Goal: Find specific page/section: Find specific page/section

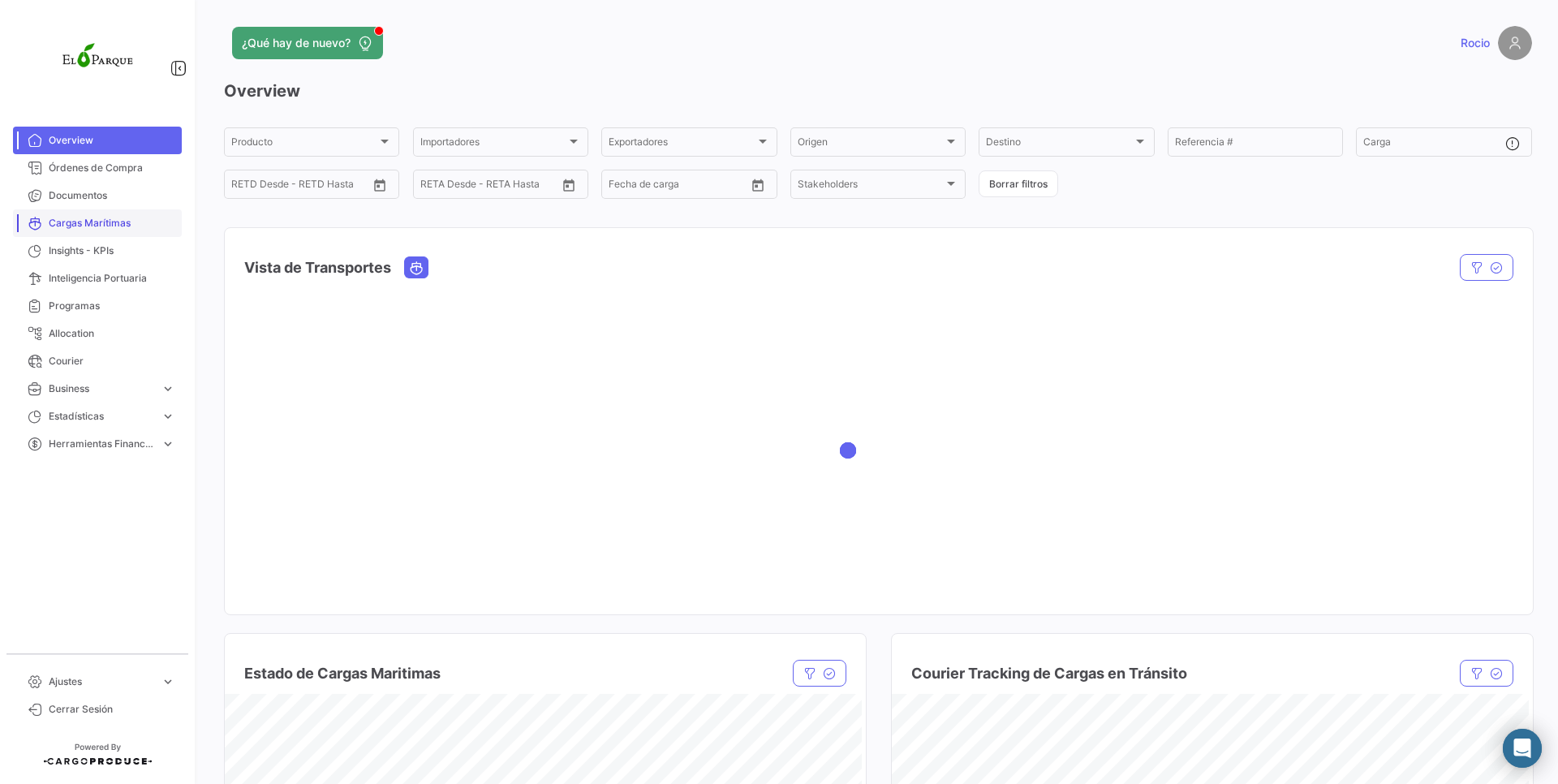
click at [116, 229] on span "Cargas Marítimas" at bounding box center [112, 222] width 127 height 14
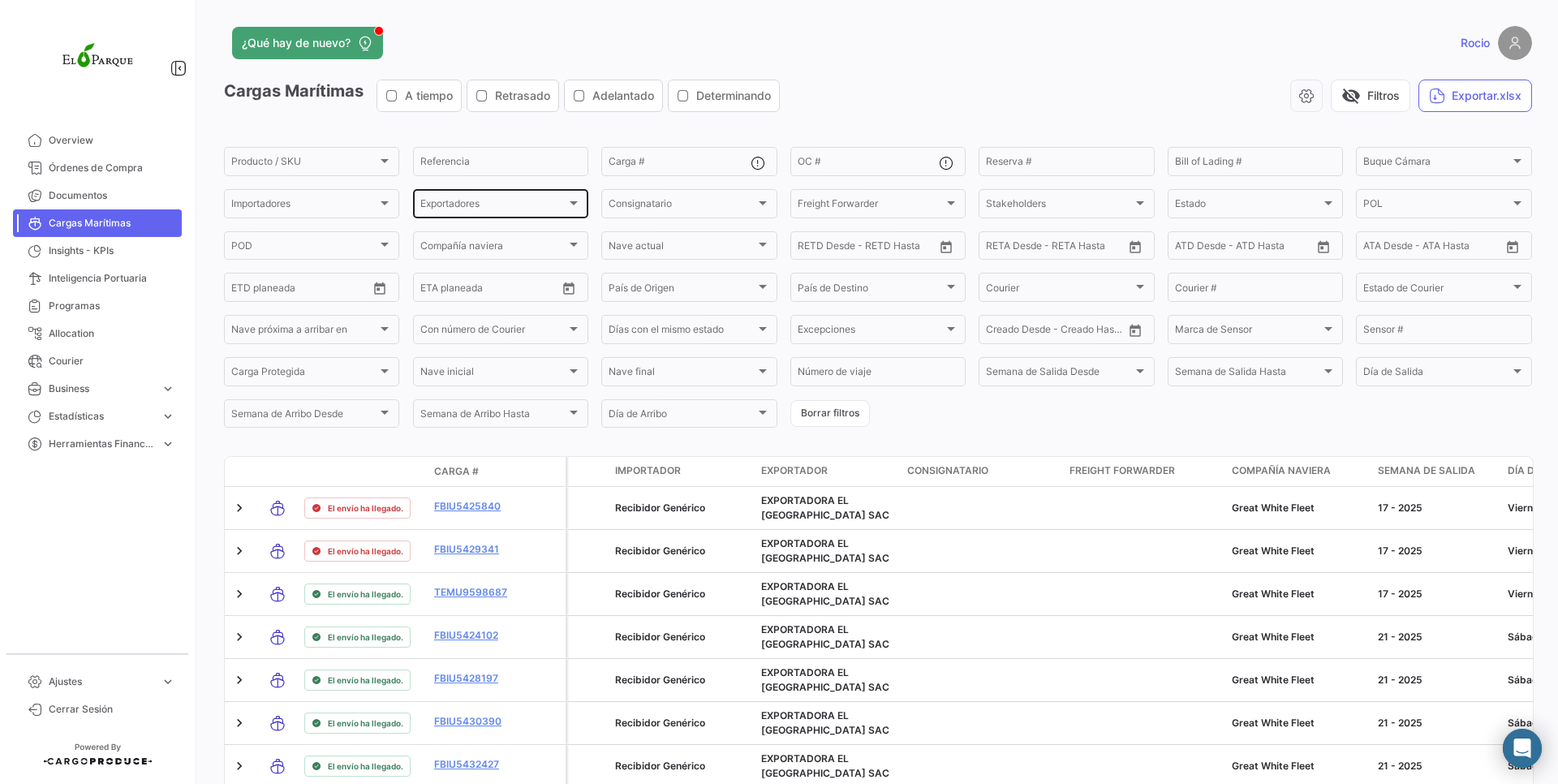
click at [468, 217] on div "Exportadores Exportadores" at bounding box center [501, 202] width 160 height 32
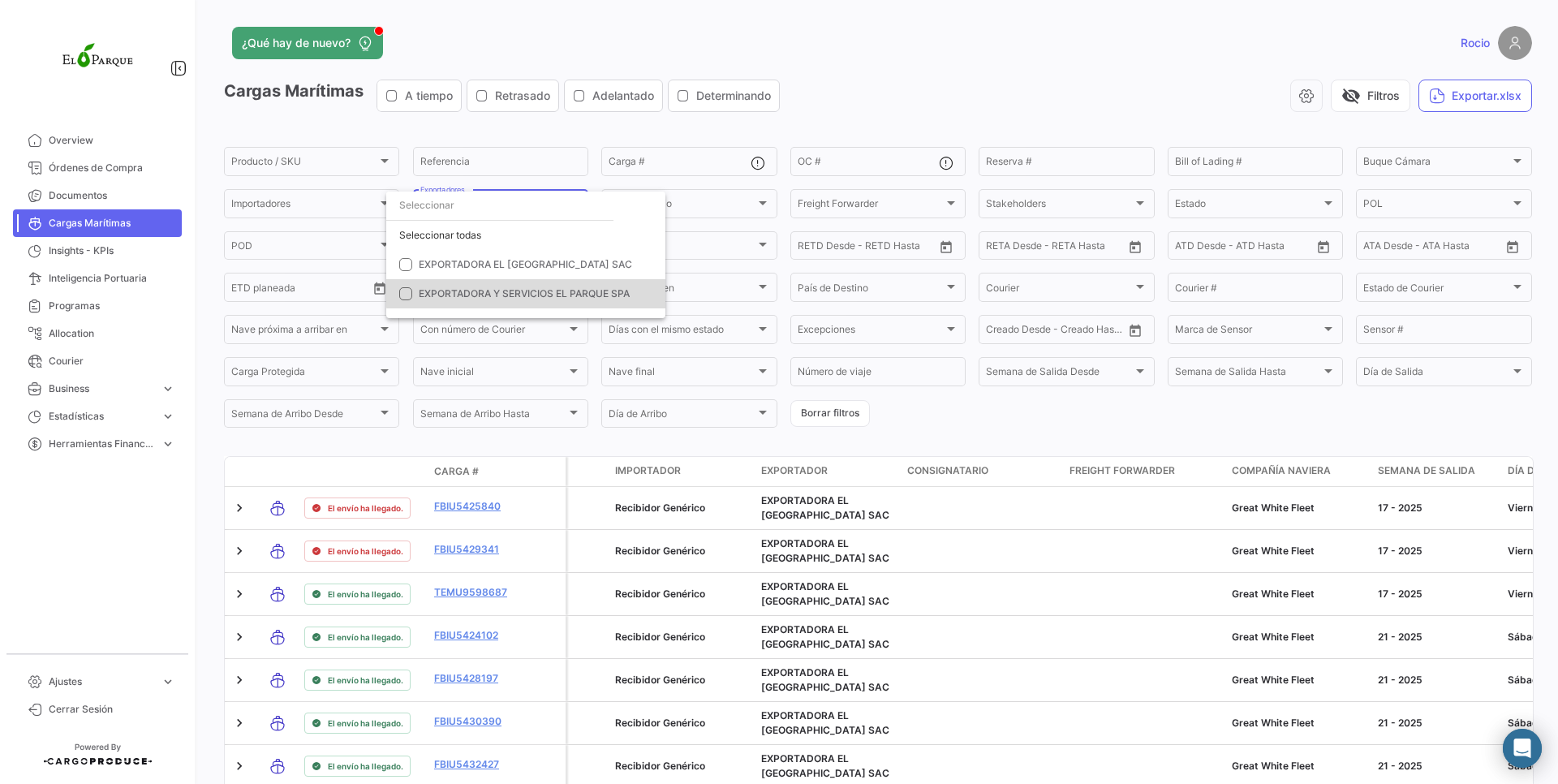
click at [536, 290] on span "EXPORTADORA Y SERVICIOS EL PARQUE SPA" at bounding box center [524, 293] width 211 height 12
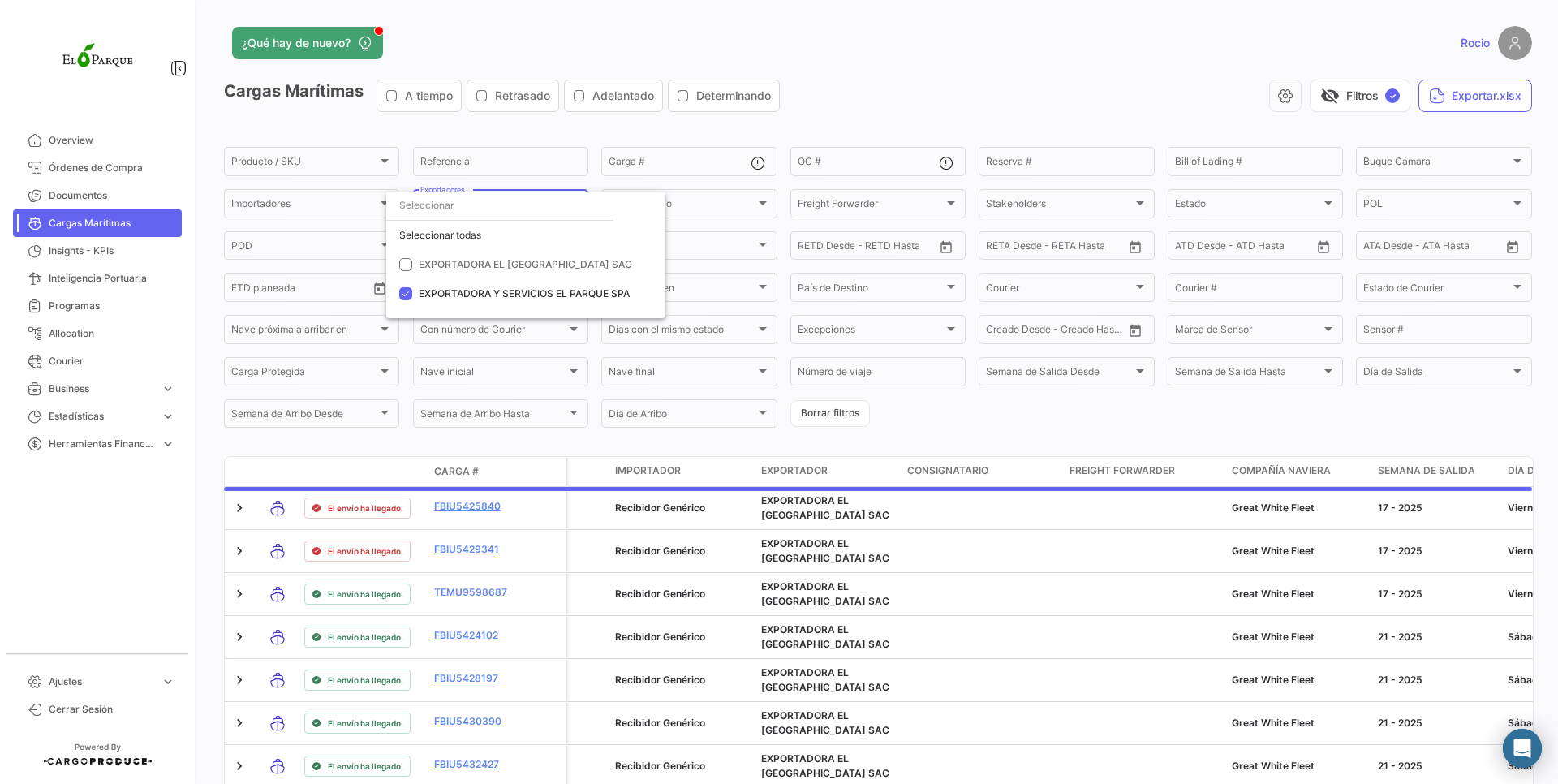
click at [927, 432] on div at bounding box center [779, 392] width 1558 height 784
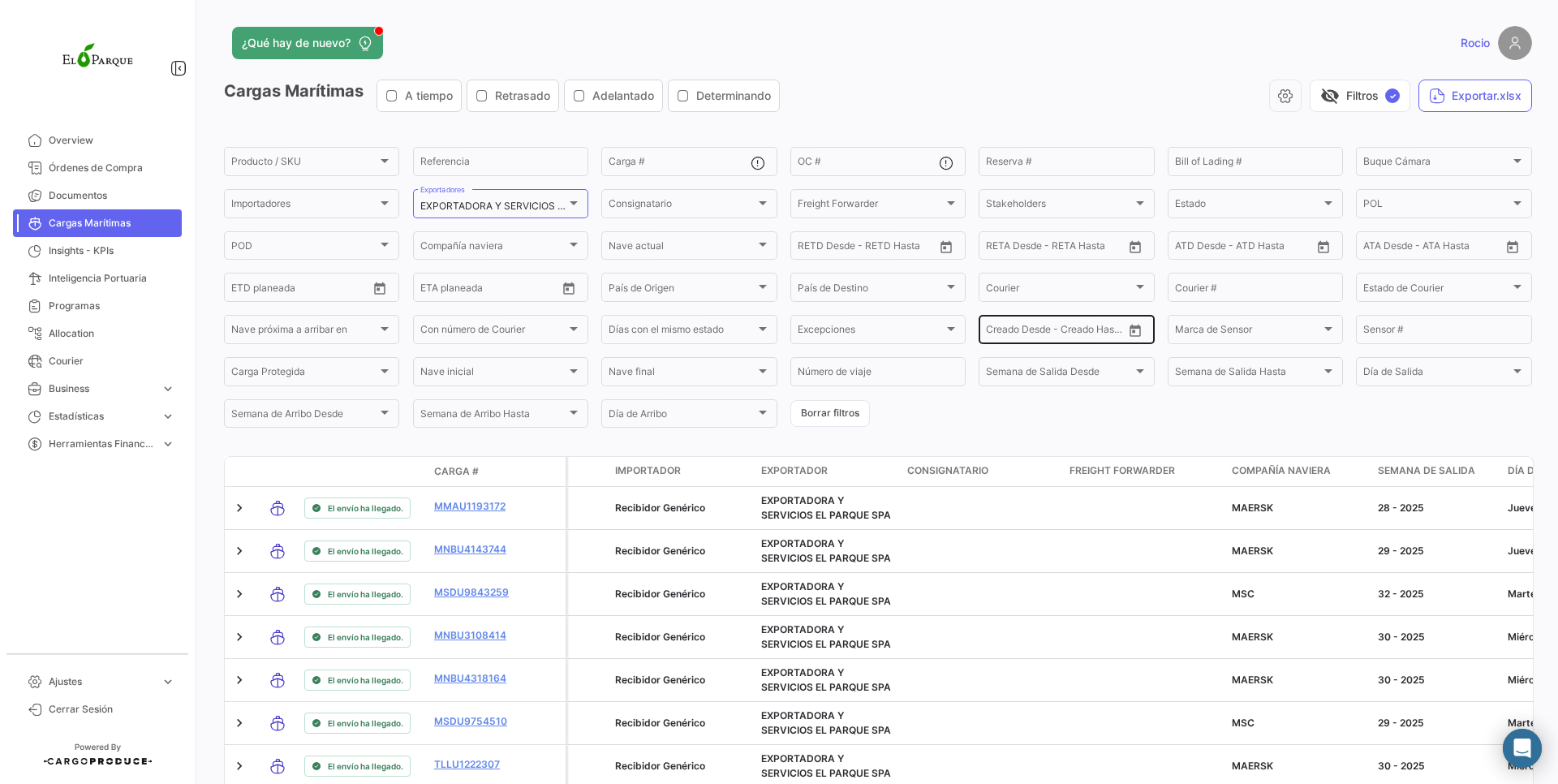
click at [1128, 330] on icon "Open calendar" at bounding box center [1135, 331] width 14 height 14
click at [1033, 366] on mat-icon "keyboard_arrow_left" at bounding box center [1030, 366] width 19 height 19
click at [1116, 442] on button "1" at bounding box center [1109, 431] width 29 height 33
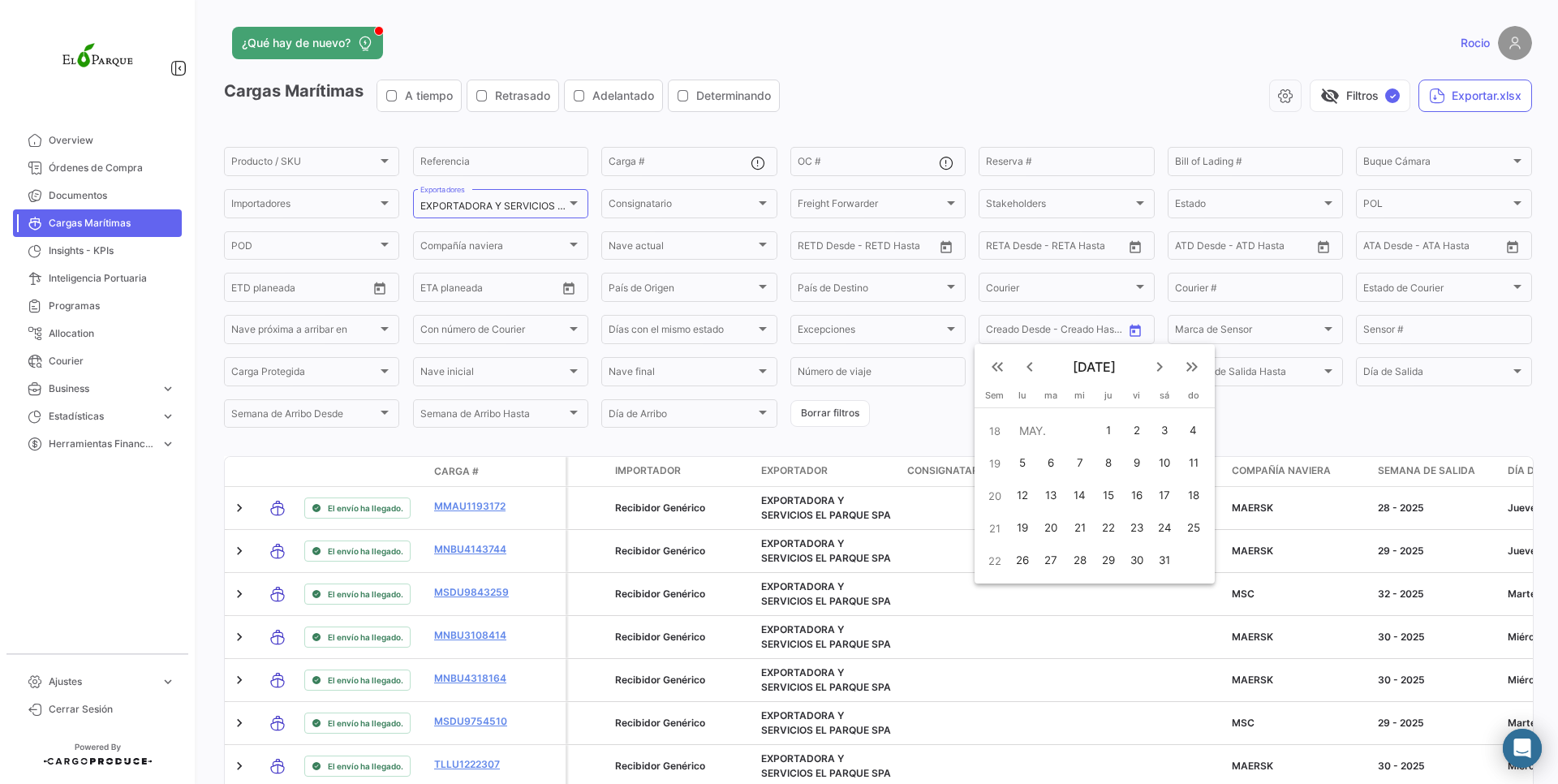
type input "[DATE]"
click at [1150, 358] on mat-icon "keyboard_arrow_right" at bounding box center [1159, 366] width 19 height 19
click at [1069, 536] on div "20" at bounding box center [1080, 528] width 26 height 29
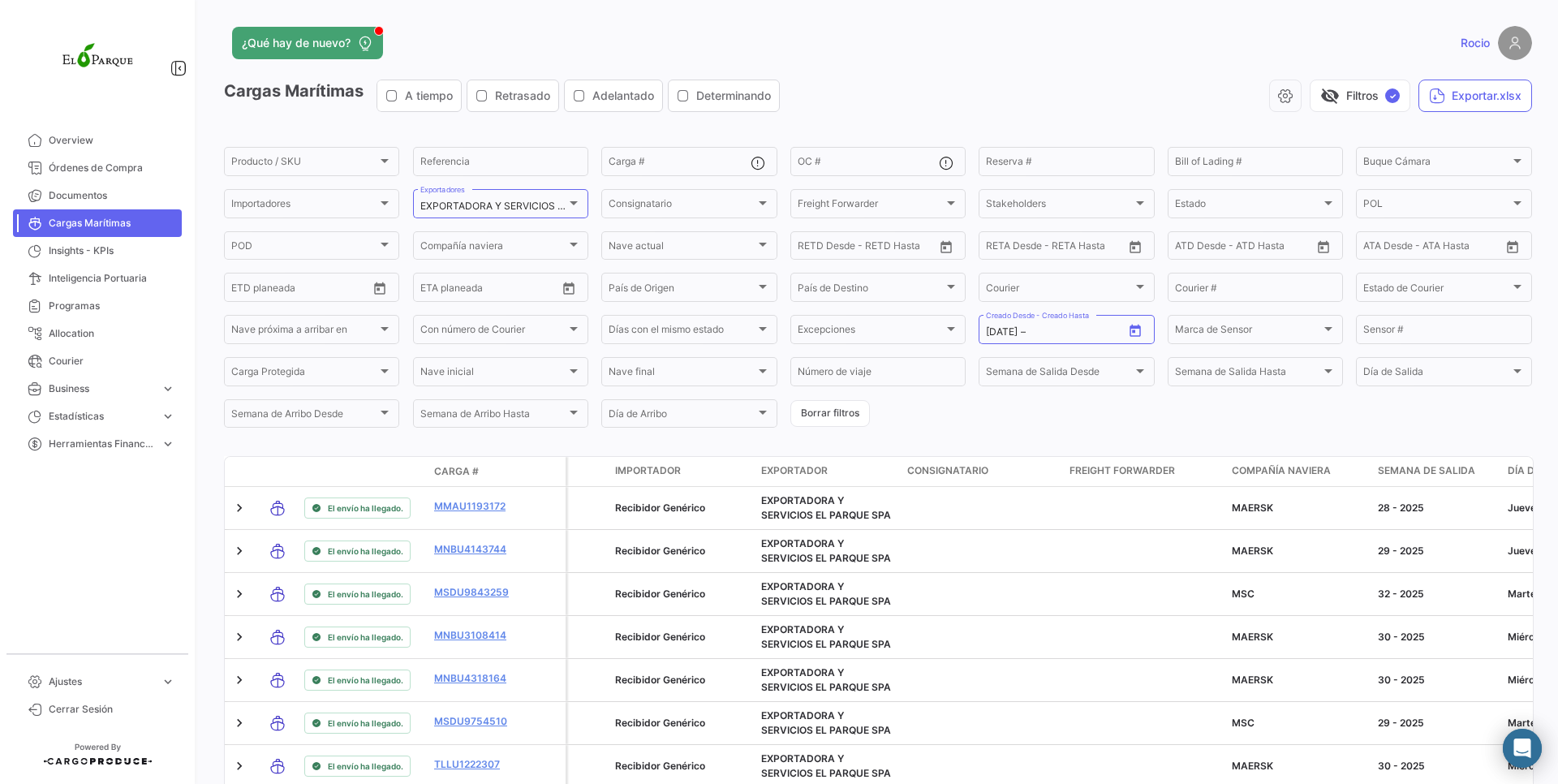
type input "[DATE]"
click at [561, 217] on app-exporters-select "EXPORTADORA Y SERVICIOS EL PARQUE SPA Exportadores" at bounding box center [501, 203] width 176 height 34
click at [558, 209] on mat-select-trigger "EXPORTADORA Y SERVICIOS EL PARQUE SPA" at bounding box center [526, 206] width 211 height 12
click at [1023, 86] on div at bounding box center [779, 392] width 1558 height 784
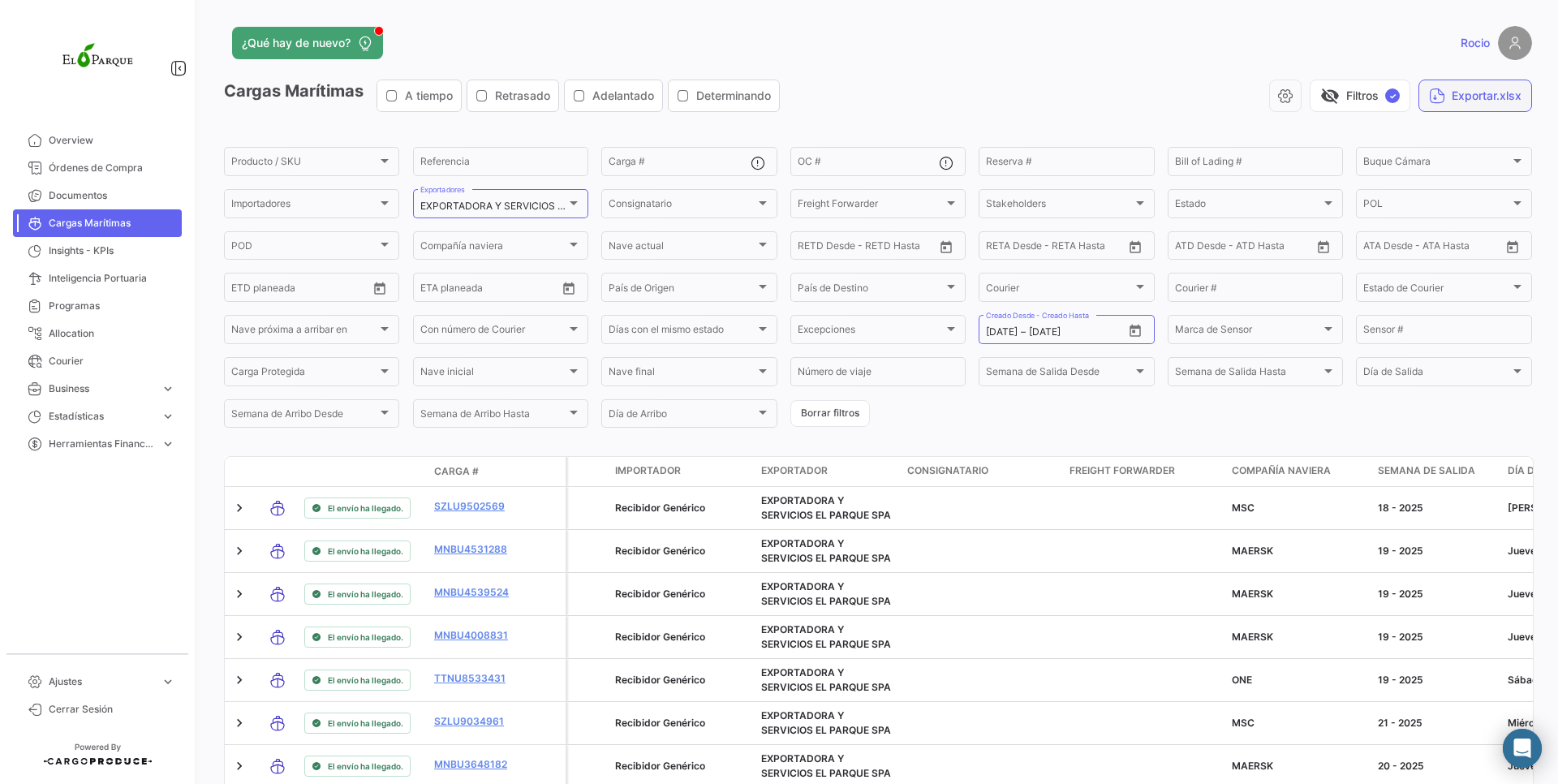
click at [1464, 91] on button "Exportar.xlsx" at bounding box center [1475, 96] width 113 height 33
